Goal: Task Accomplishment & Management: Manage account settings

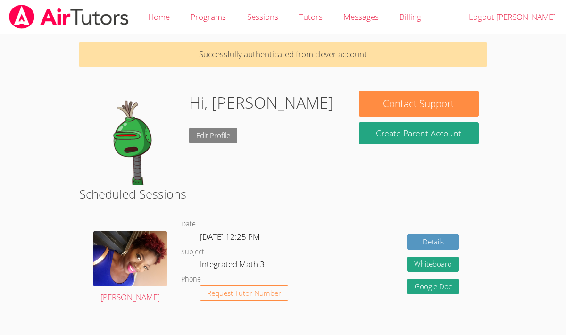
click at [217, 135] on link "Edit Profile" at bounding box center [213, 136] width 48 height 16
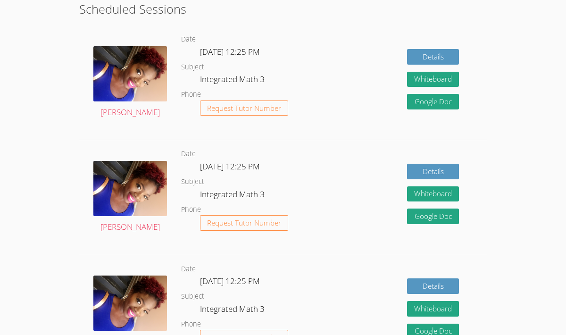
scroll to position [186, 0]
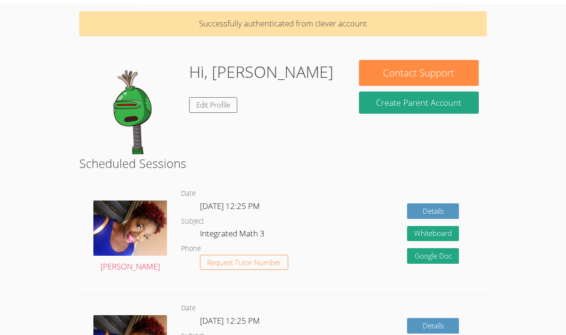
scroll to position [32, 0]
